Goal: Information Seeking & Learning: Learn about a topic

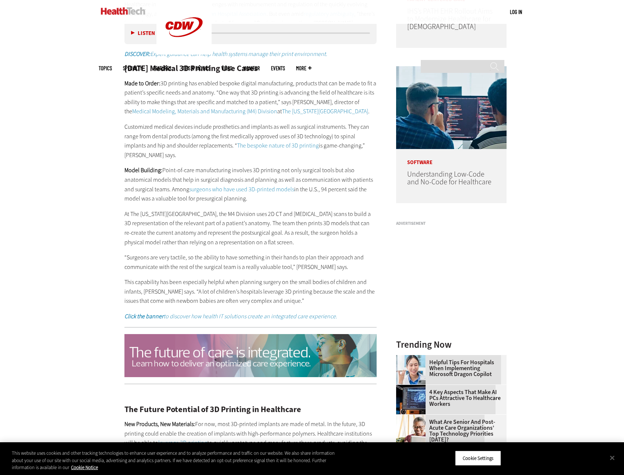
scroll to position [552, 0]
click at [182, 158] on p "Customized medical devices include prosthetics and implants as well as surgical…" at bounding box center [250, 141] width 253 height 38
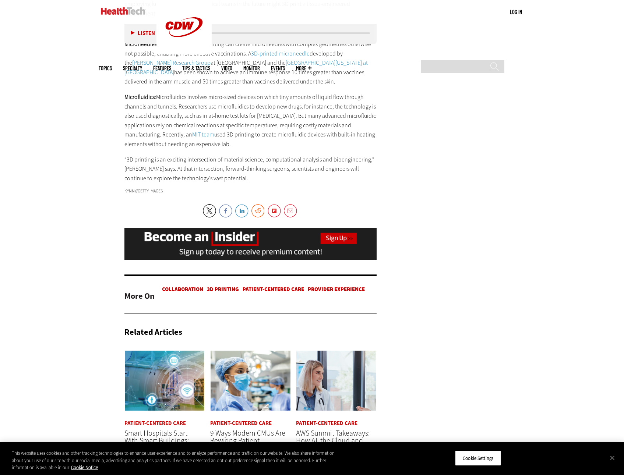
scroll to position [1104, 0]
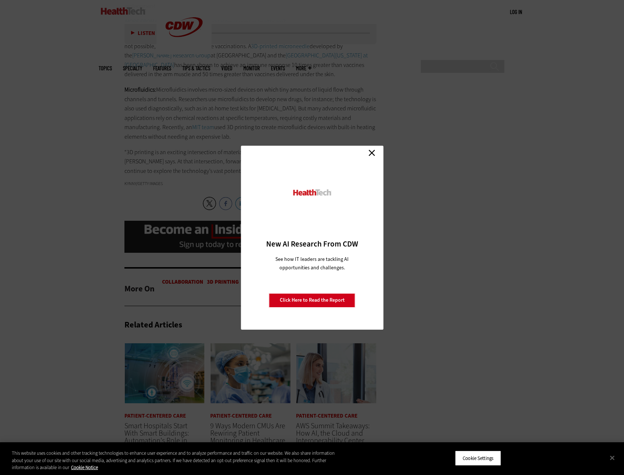
click at [373, 154] on link "Close" at bounding box center [371, 153] width 11 height 11
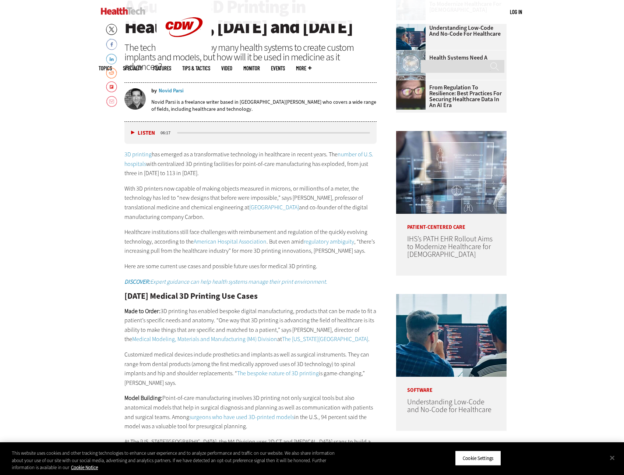
scroll to position [163, 0]
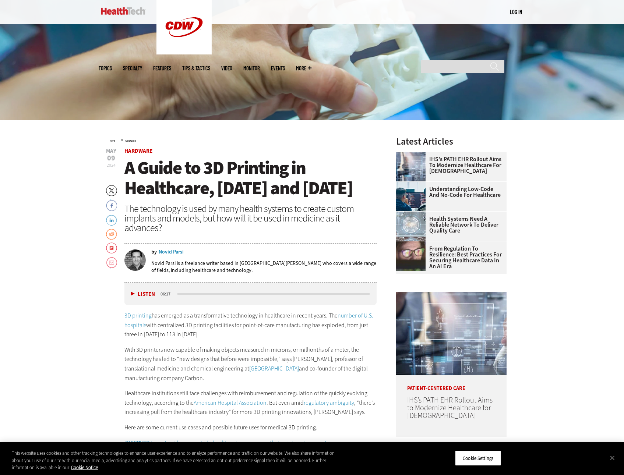
click at [109, 166] on span "2024" at bounding box center [111, 165] width 9 height 6
click at [110, 160] on span "09" at bounding box center [111, 158] width 10 height 7
drag, startPoint x: 110, startPoint y: 160, endPoint x: 117, endPoint y: 171, distance: 13.1
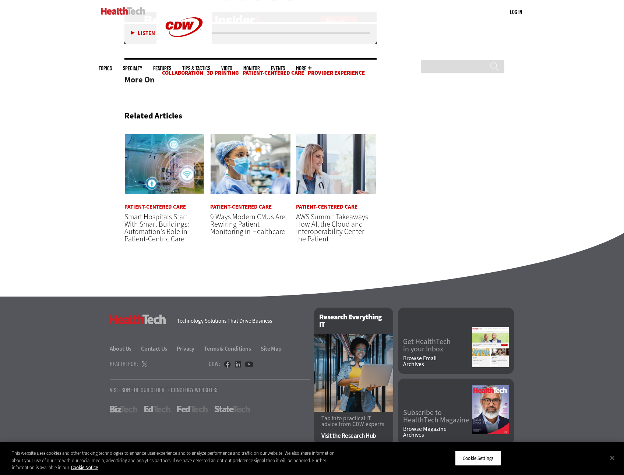
scroll to position [1341, 0]
drag, startPoint x: 198, startPoint y: 240, endPoint x: 200, endPoint y: 246, distance: 6.2
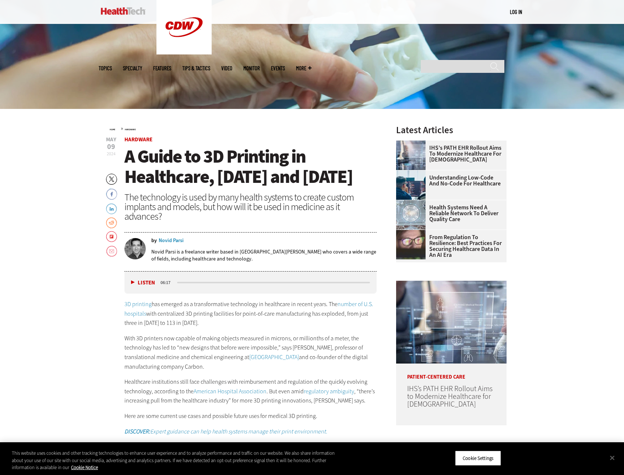
scroll to position [184, 0]
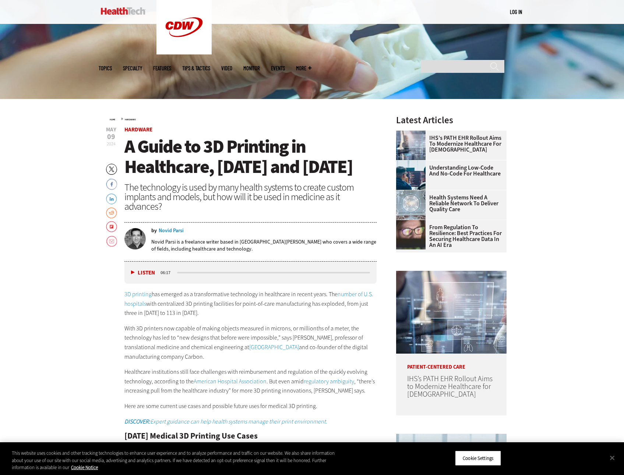
drag, startPoint x: 568, startPoint y: 251, endPoint x: 553, endPoint y: 255, distance: 15.1
